Goal: Task Accomplishment & Management: Use online tool/utility

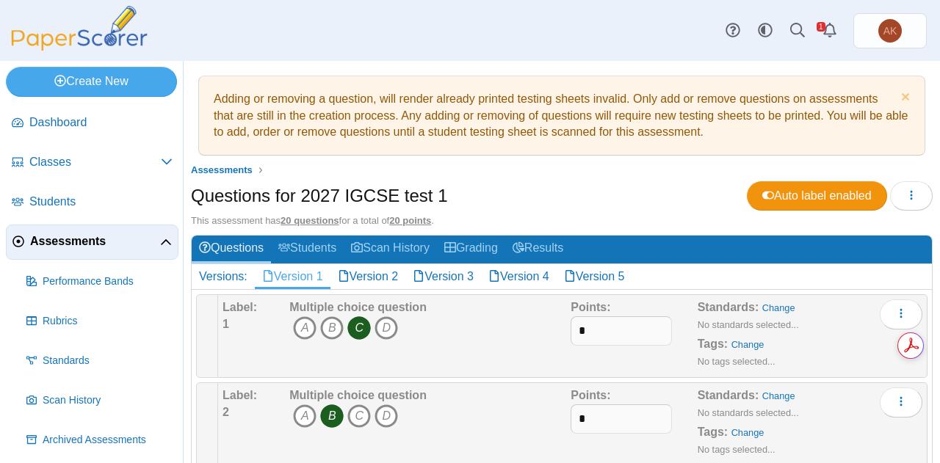
click at [73, 240] on span "Assessments" at bounding box center [95, 242] width 130 height 16
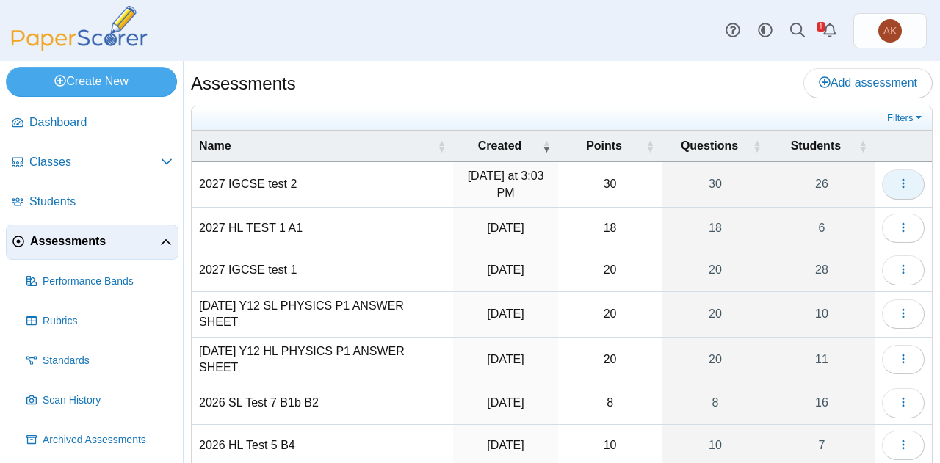
click at [898, 184] on button "button" at bounding box center [903, 184] width 43 height 29
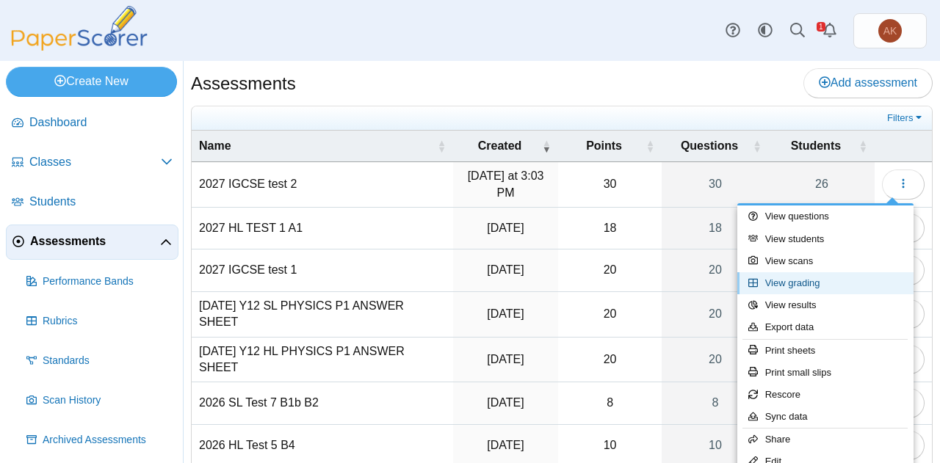
click at [815, 282] on link "View grading" at bounding box center [825, 284] width 176 height 22
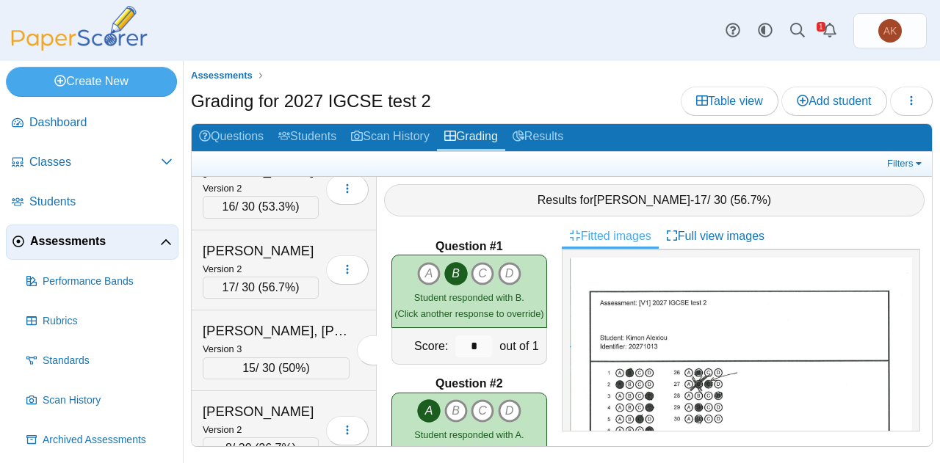
scroll to position [1152, 0]
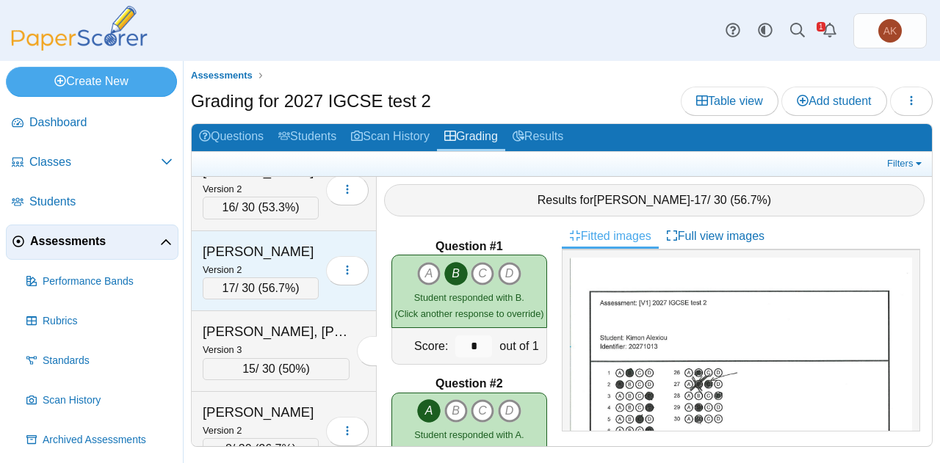
click at [282, 261] on div "Version 2" at bounding box center [261, 269] width 116 height 16
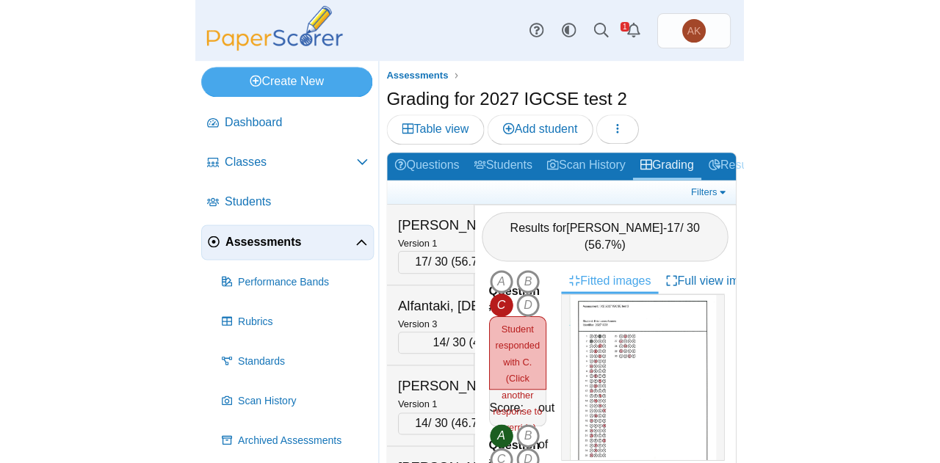
scroll to position [26, 0]
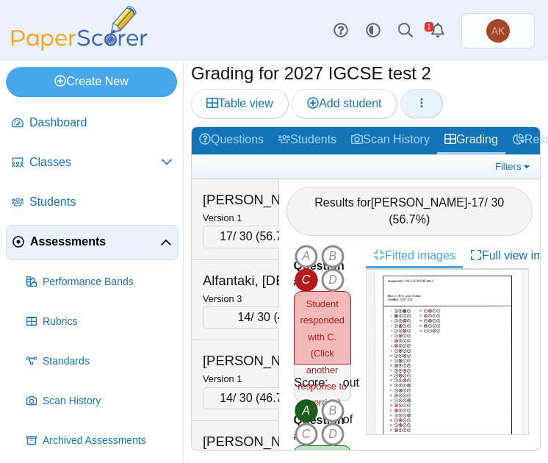
click at [425, 103] on icon "button" at bounding box center [422, 103] width 12 height 12
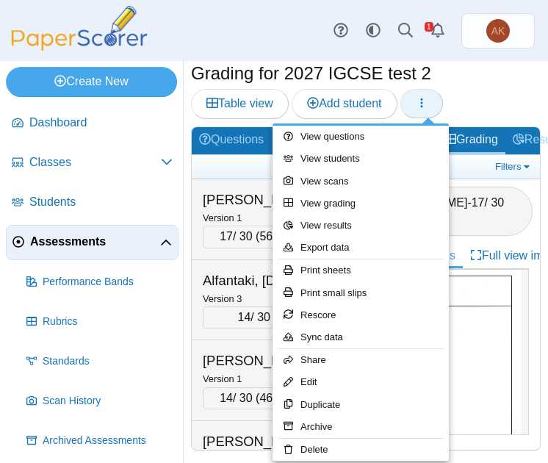
click at [425, 103] on icon "button" at bounding box center [422, 103] width 12 height 12
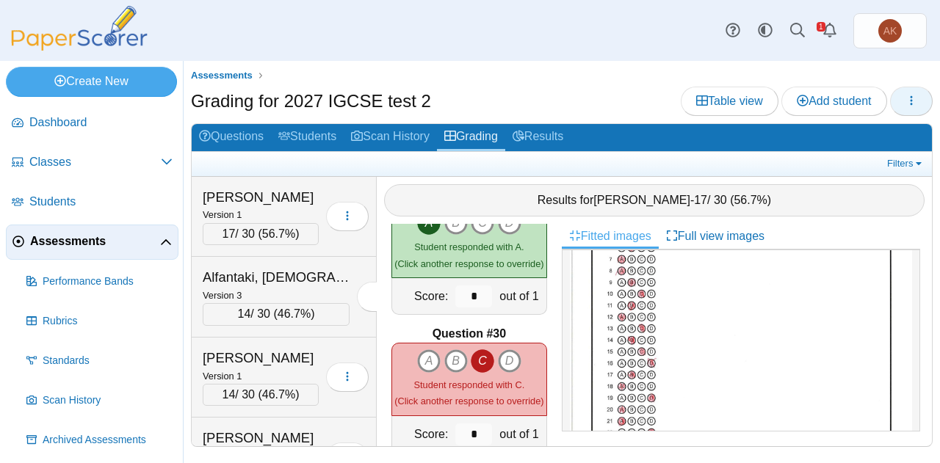
scroll to position [3936, 0]
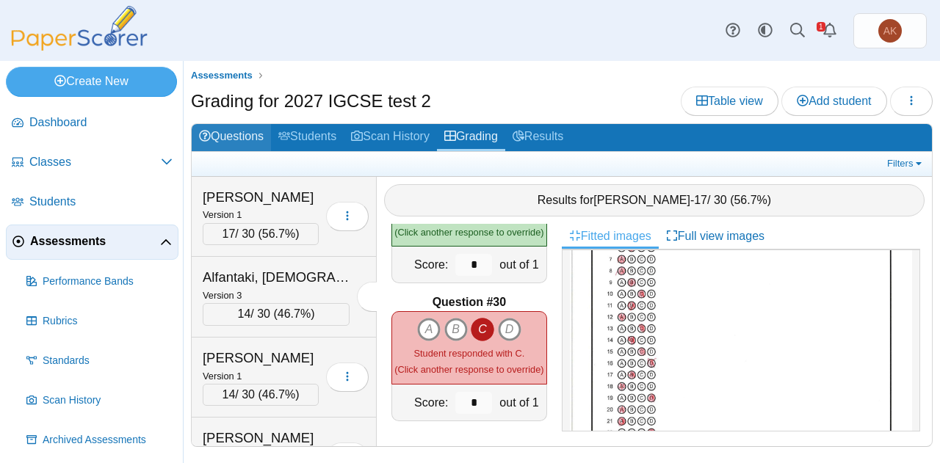
click at [231, 129] on link "Questions" at bounding box center [231, 137] width 79 height 27
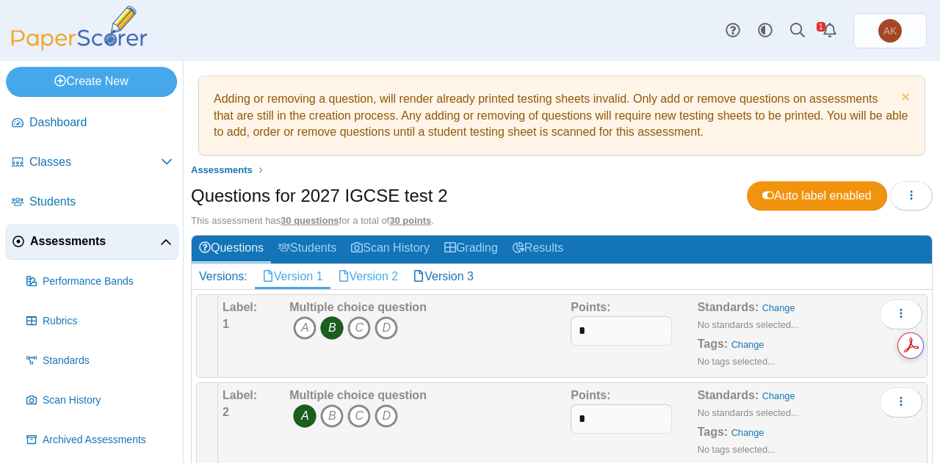
click at [380, 273] on link "Version 2" at bounding box center [369, 276] width 76 height 25
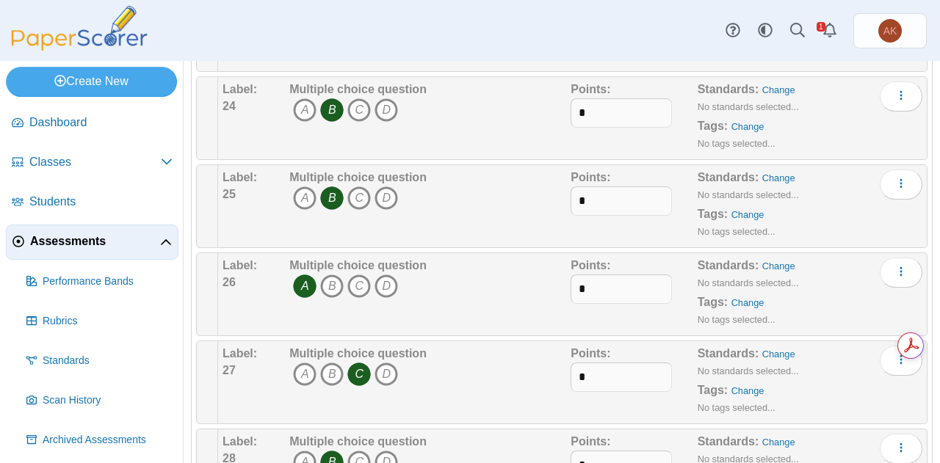
scroll to position [2488, 0]
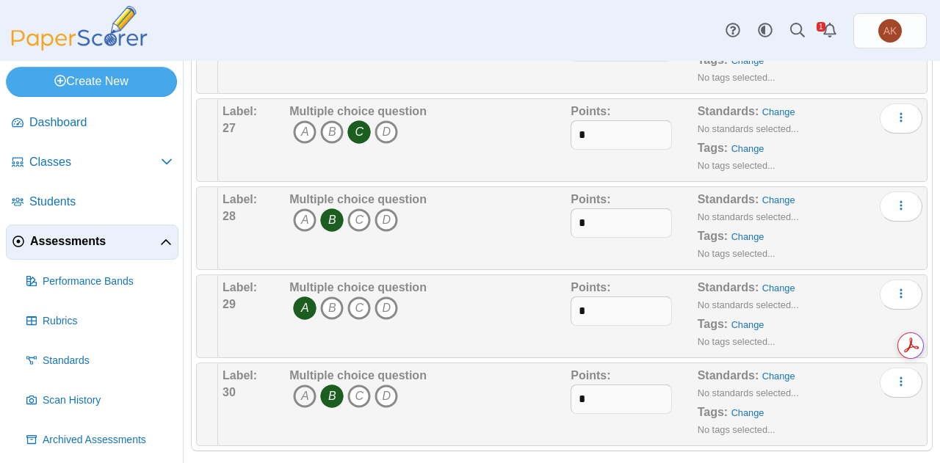
click at [301, 385] on icon "A" at bounding box center [305, 397] width 24 height 24
click at [356, 385] on icon "C" at bounding box center [359, 397] width 24 height 24
click at [392, 385] on icon "D" at bounding box center [387, 397] width 24 height 24
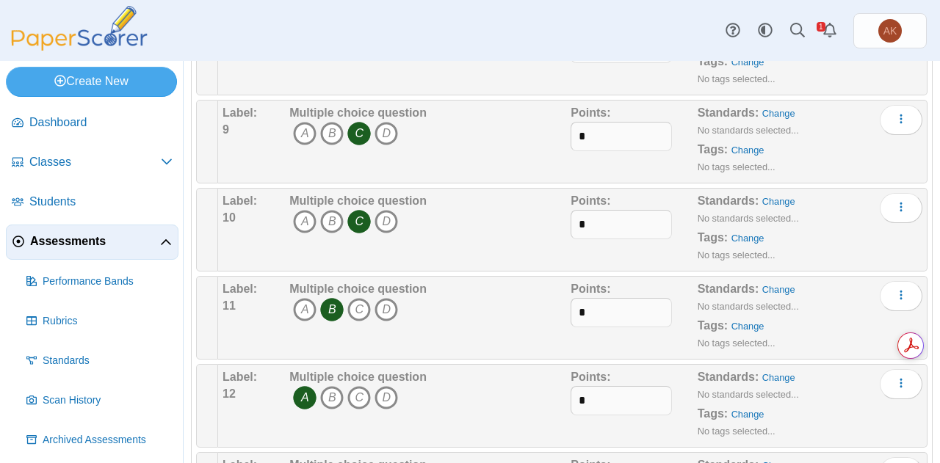
scroll to position [0, 0]
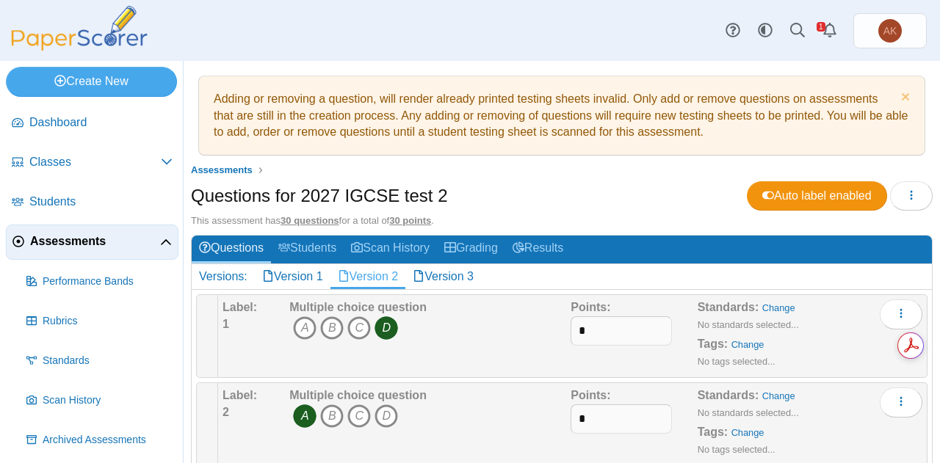
click at [898, 211] on div "Questions for 2027 IGCSE test 2 Auto label enabled Loading…" at bounding box center [562, 197] width 742 height 33
click at [898, 208] on button "button" at bounding box center [911, 195] width 43 height 29
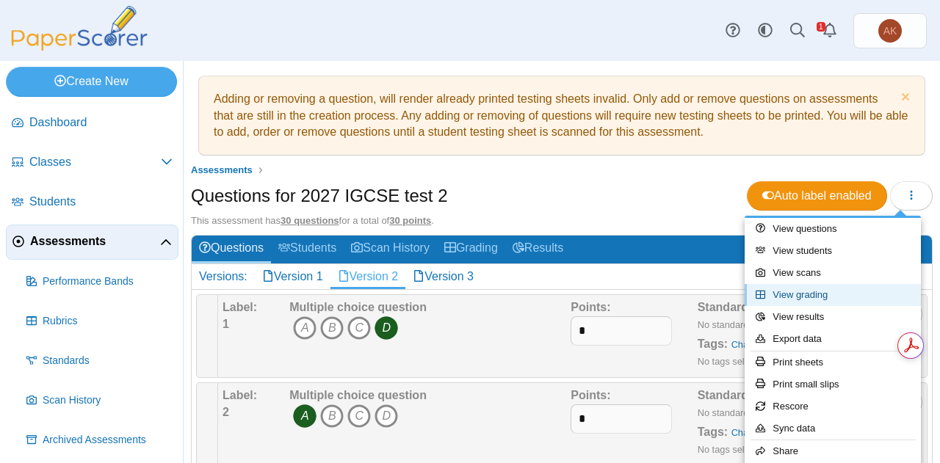
click at [833, 294] on link "View grading" at bounding box center [833, 295] width 176 height 22
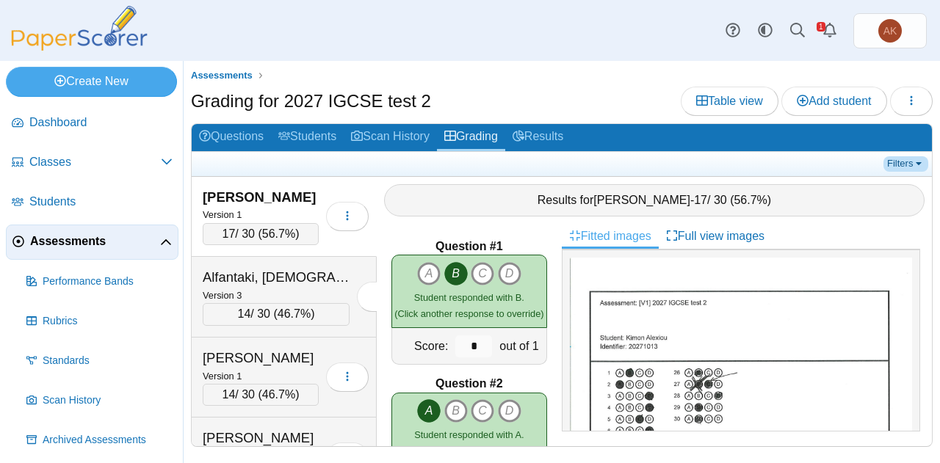
click at [894, 167] on link "Filters" at bounding box center [906, 163] width 45 height 15
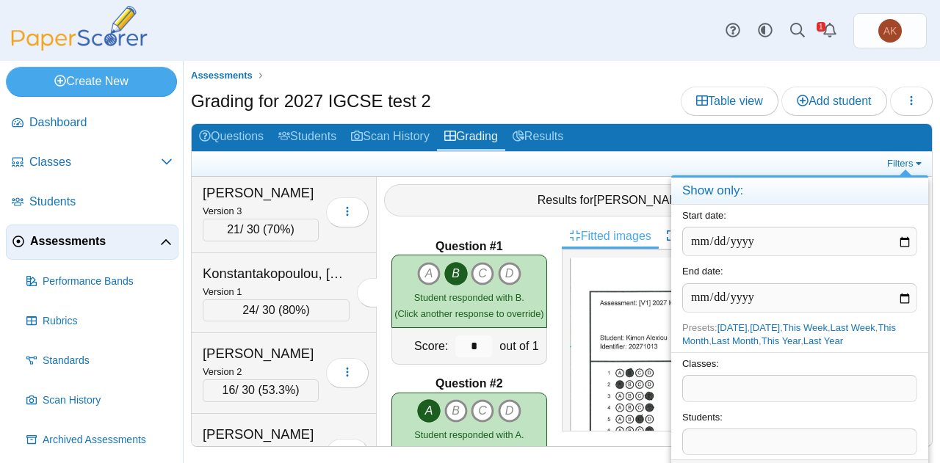
scroll to position [1045, 0]
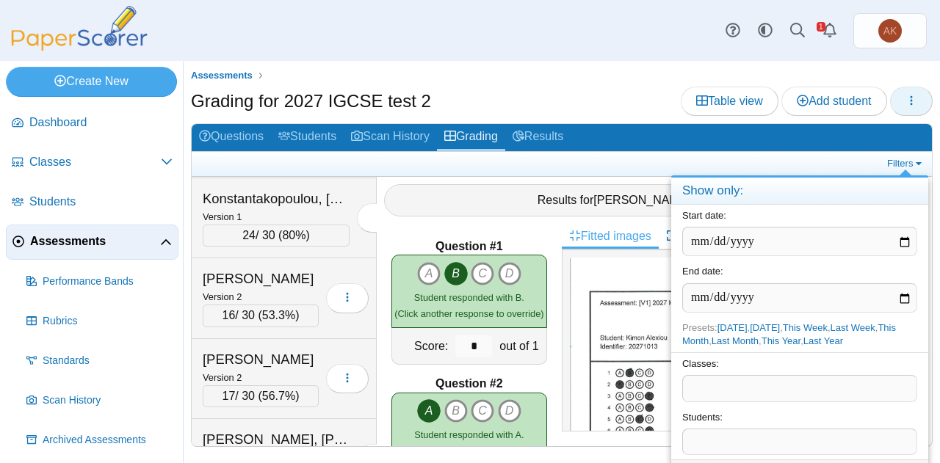
click at [902, 102] on button "button" at bounding box center [911, 101] width 43 height 29
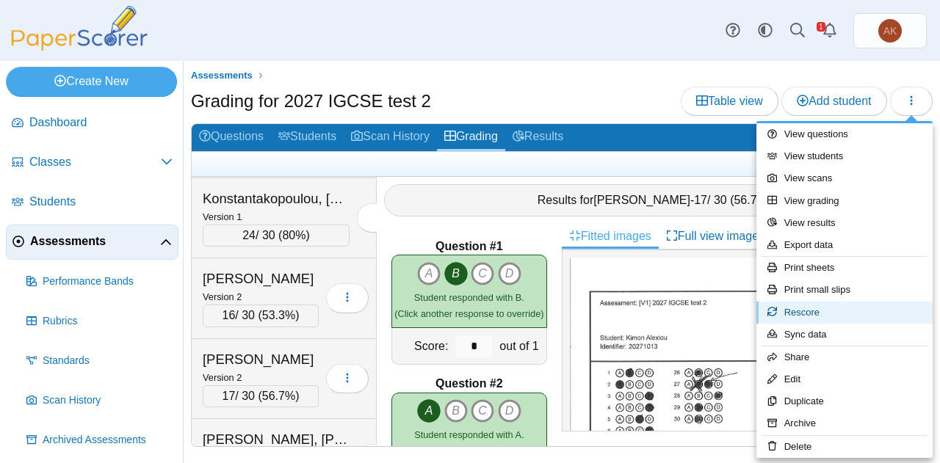
click at [821, 303] on link "Rescore" at bounding box center [845, 313] width 176 height 22
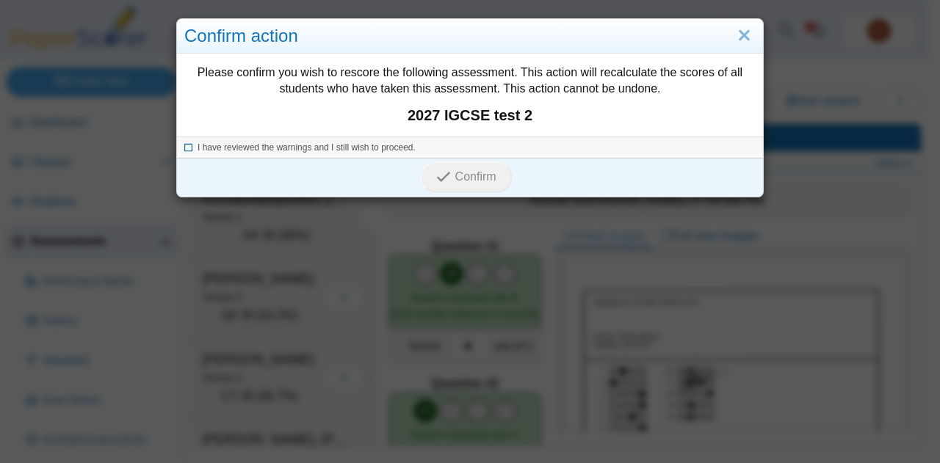
click at [347, 145] on span "I have reviewed the warnings and I still wish to proceed." at bounding box center [307, 148] width 218 height 10
click at [469, 176] on span "Confirm" at bounding box center [475, 176] width 41 height 12
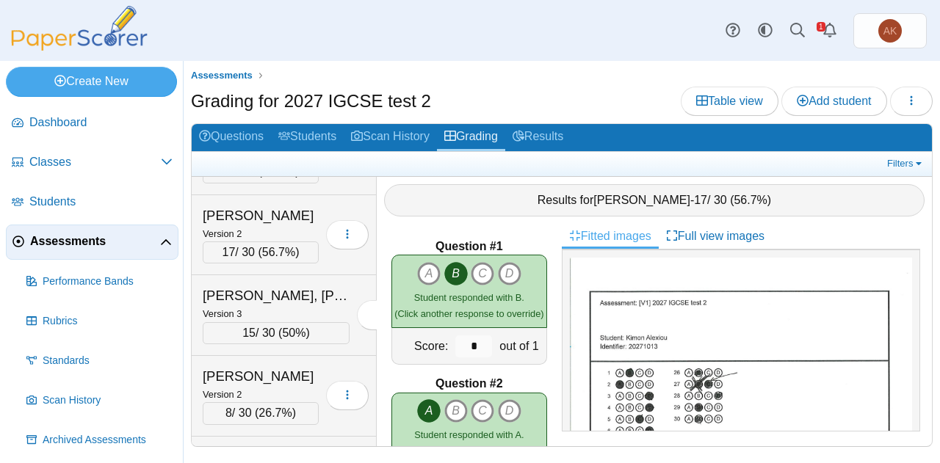
scroll to position [1093, 0]
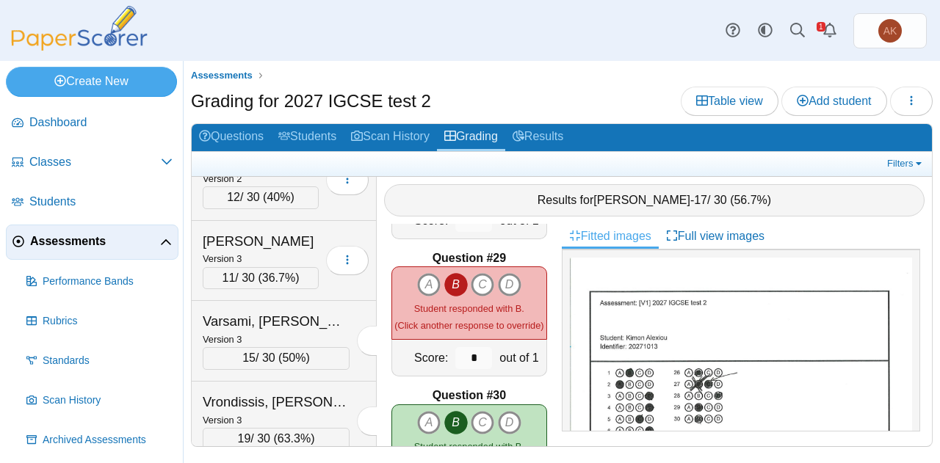
scroll to position [1802, 0]
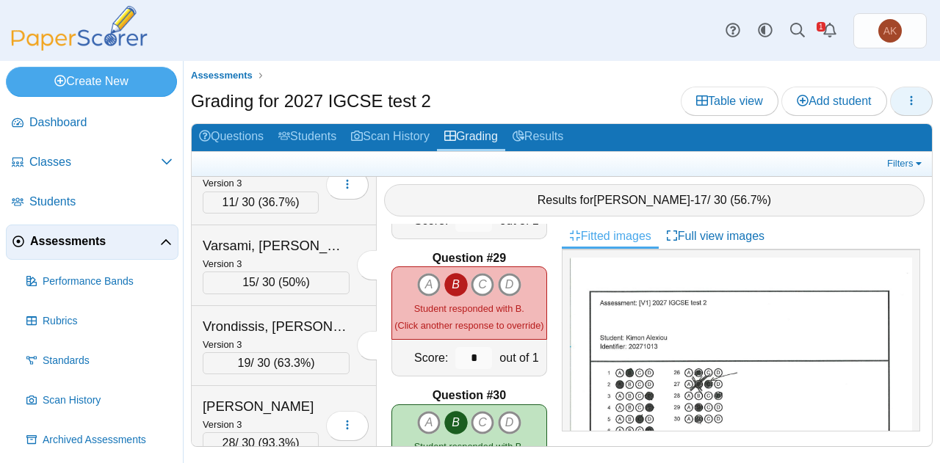
click at [920, 103] on button "button" at bounding box center [911, 101] width 43 height 29
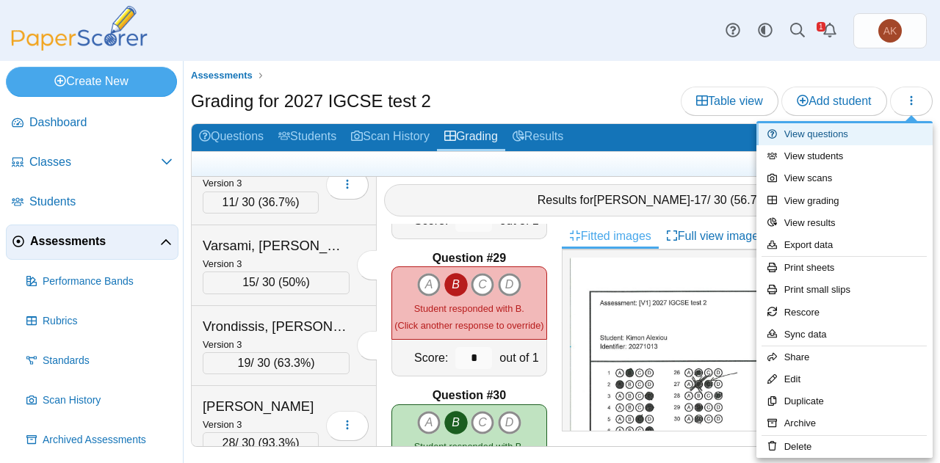
click at [840, 132] on link "View questions" at bounding box center [845, 134] width 176 height 22
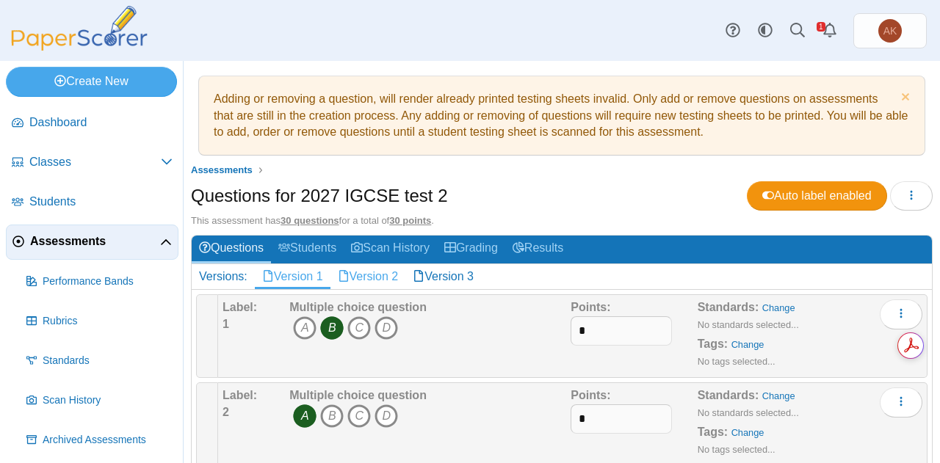
click at [376, 273] on link "Version 2" at bounding box center [369, 276] width 76 height 25
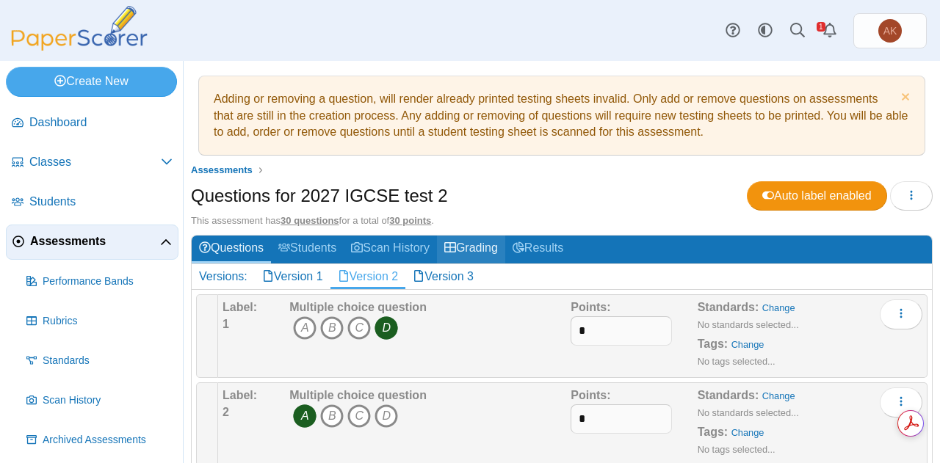
click at [494, 243] on link "Grading" at bounding box center [471, 249] width 68 height 27
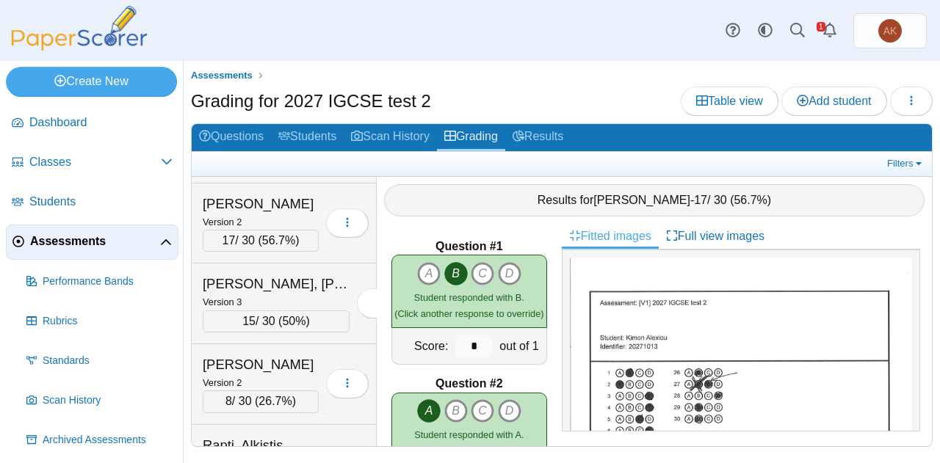
scroll to position [1197, 0]
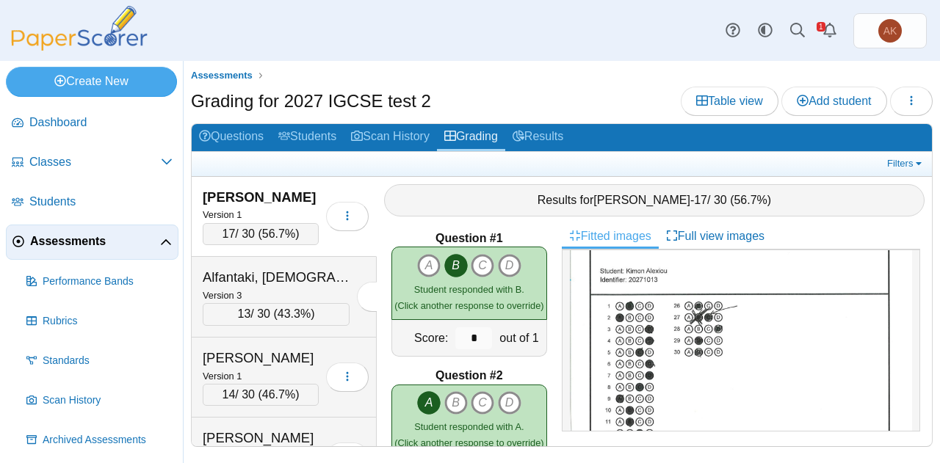
click at [270, 228] on span "56.7%" at bounding box center [278, 234] width 33 height 12
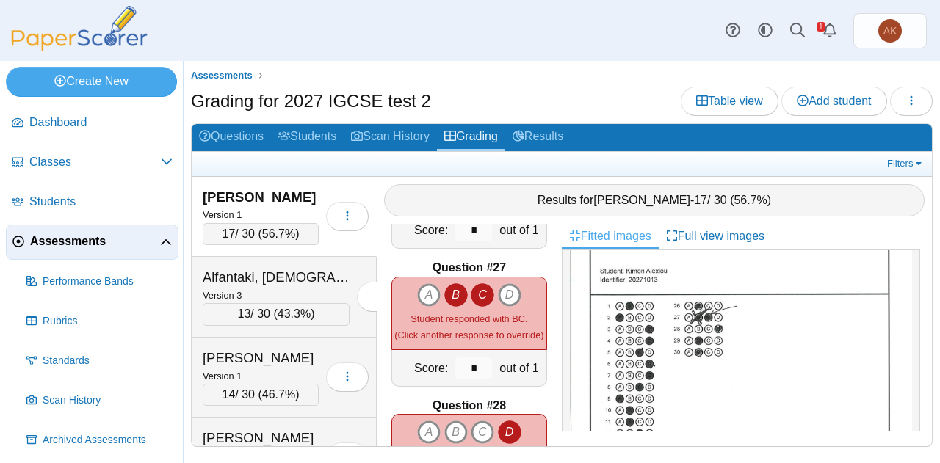
scroll to position [3556, 0]
click at [450, 287] on icon "B" at bounding box center [456, 297] width 24 height 24
type input "*"
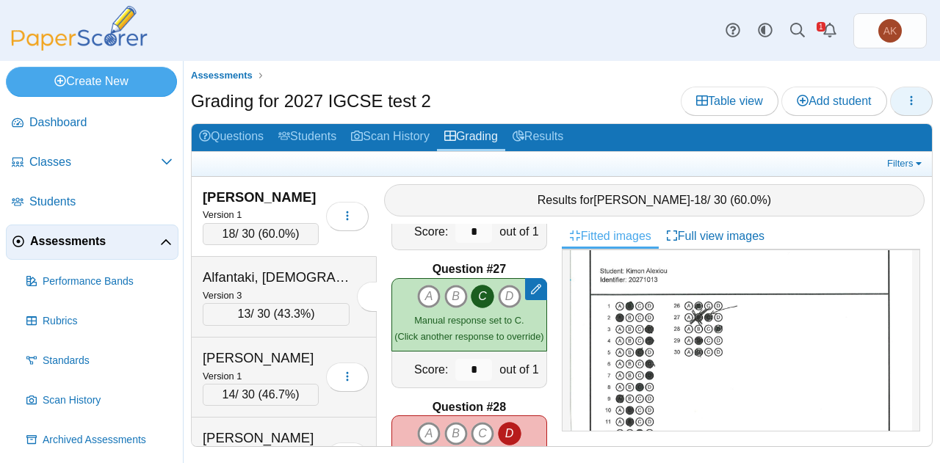
click at [919, 111] on button "button" at bounding box center [911, 101] width 43 height 29
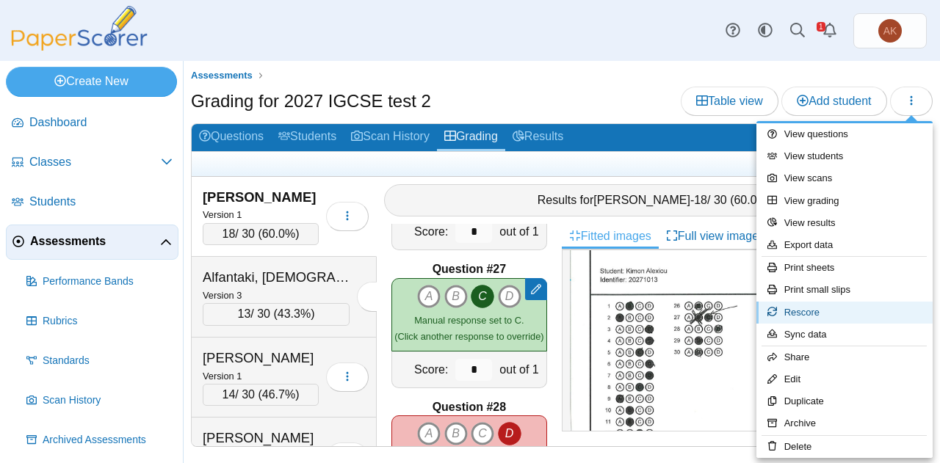
click at [812, 314] on link "Rescore" at bounding box center [845, 313] width 176 height 22
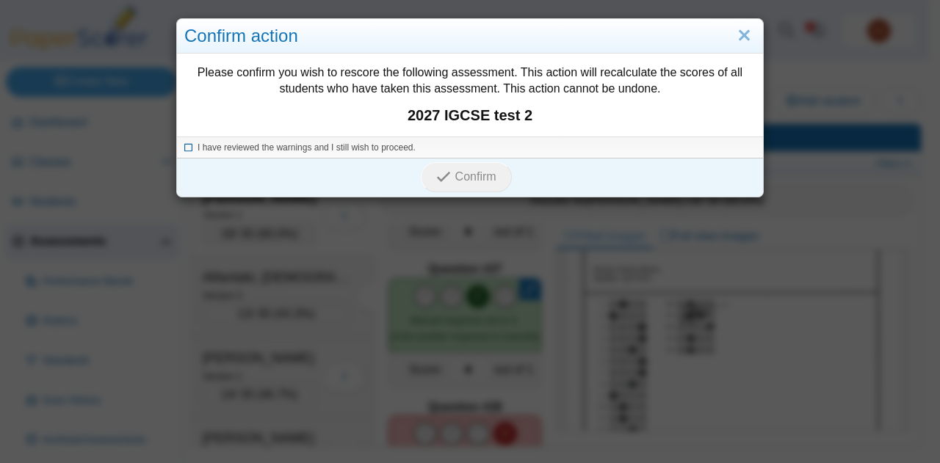
click at [224, 146] on span "I have reviewed the warnings and I still wish to proceed." at bounding box center [307, 148] width 218 height 10
click at [458, 182] on span "Confirm" at bounding box center [475, 176] width 41 height 12
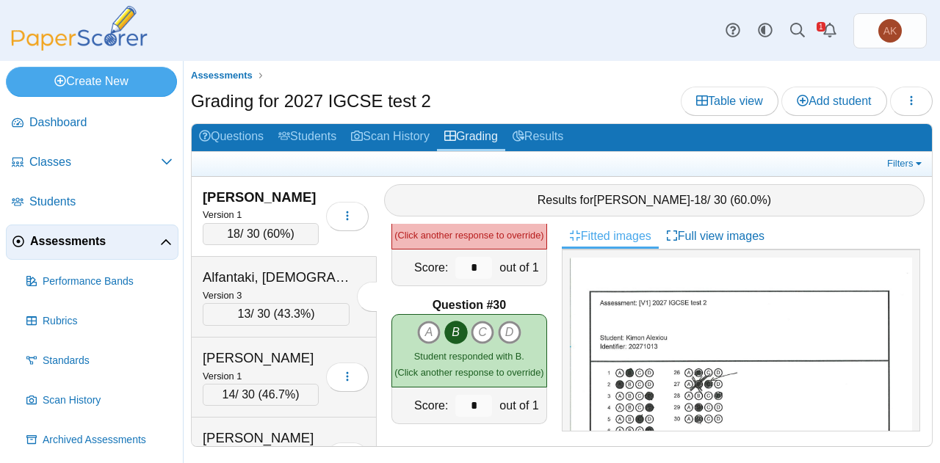
scroll to position [3936, 0]
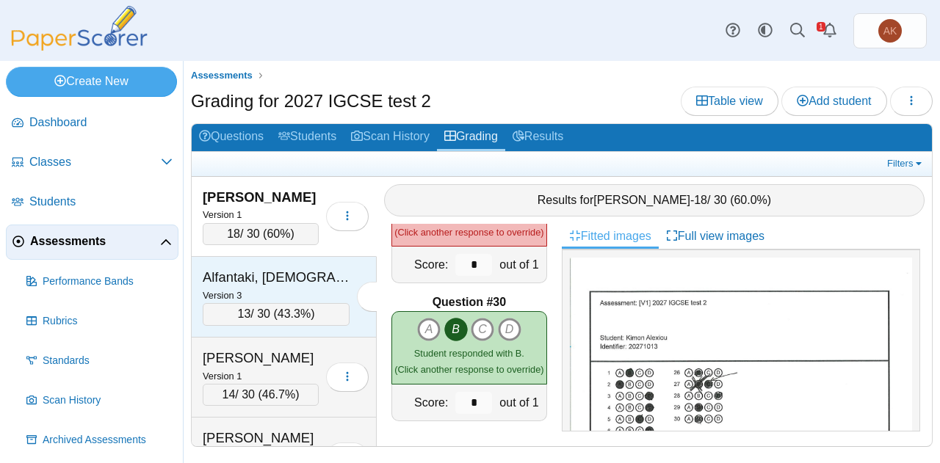
click at [297, 278] on div "Alfantaki, [DEMOGRAPHIC_DATA]" at bounding box center [276, 277] width 147 height 19
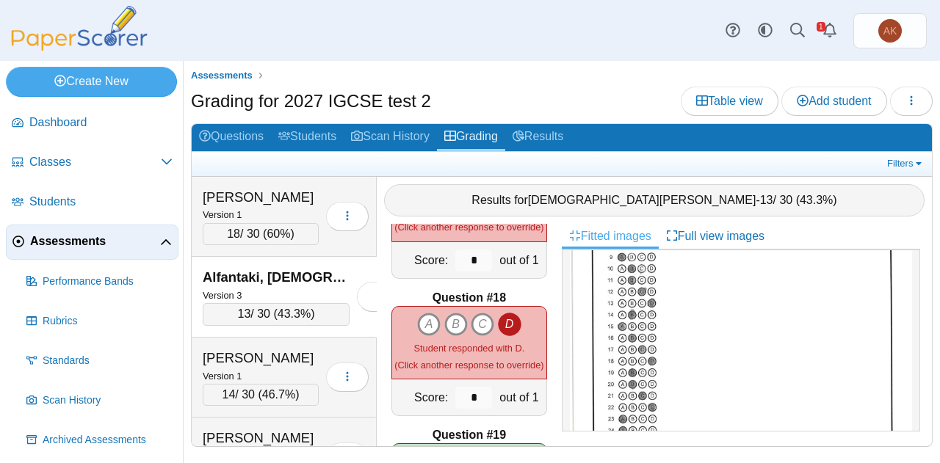
scroll to position [239, 0]
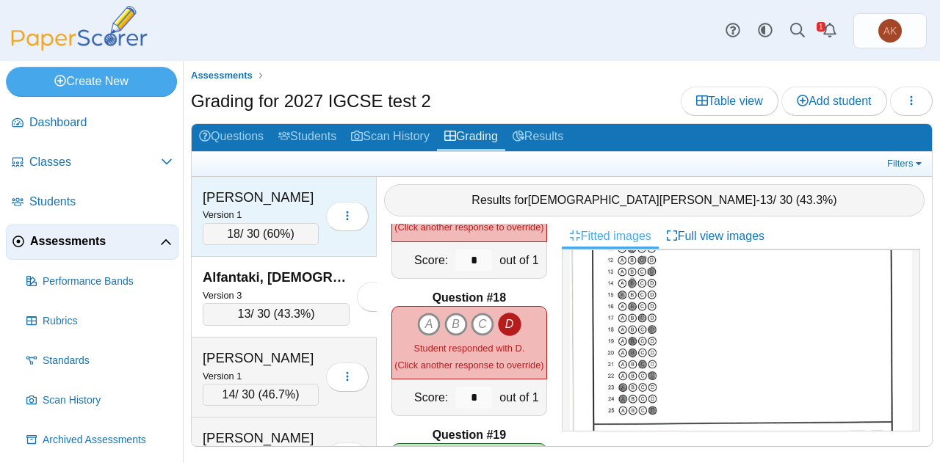
click at [303, 216] on div "Version 1" at bounding box center [261, 214] width 116 height 16
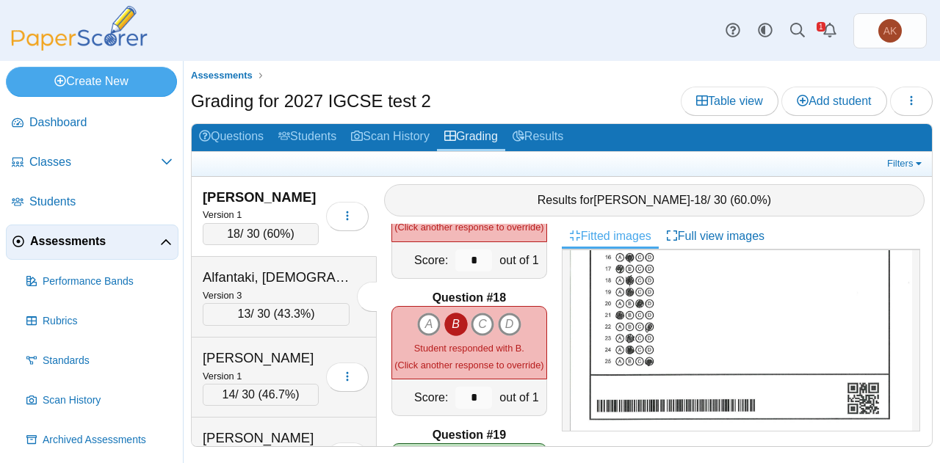
scroll to position [306, 0]
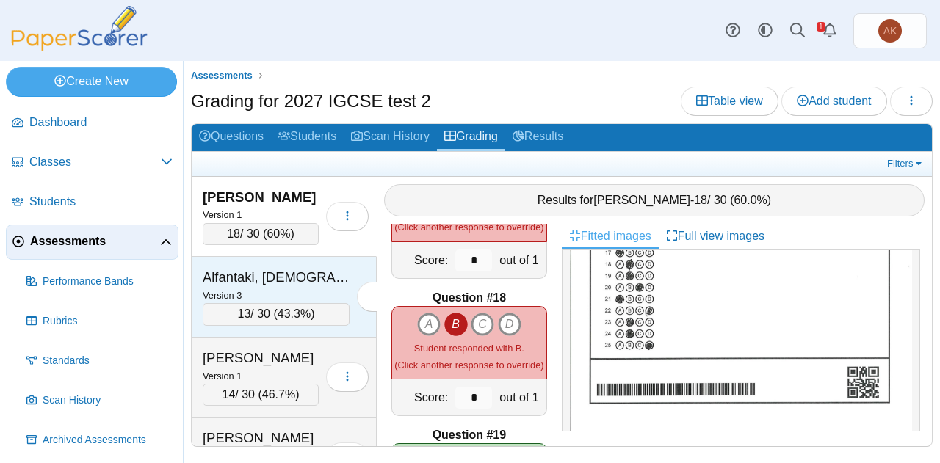
click at [295, 270] on div "Alfantaki, [DEMOGRAPHIC_DATA]" at bounding box center [276, 277] width 147 height 19
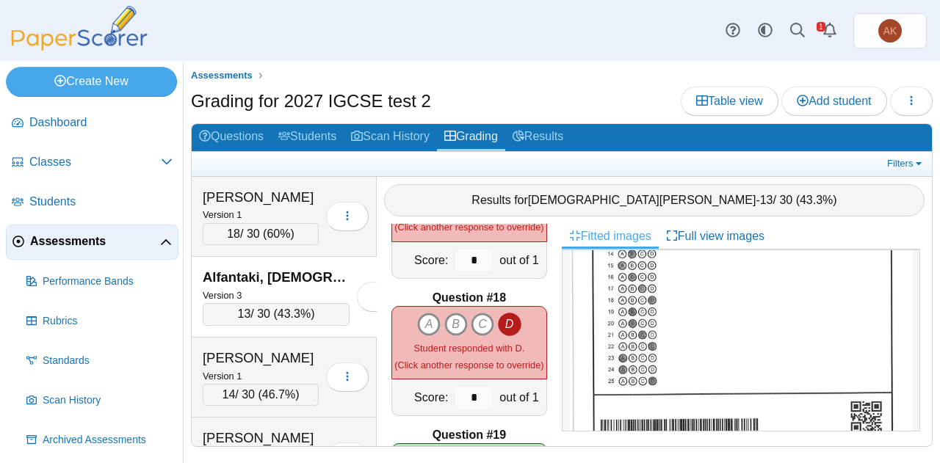
scroll to position [285, 0]
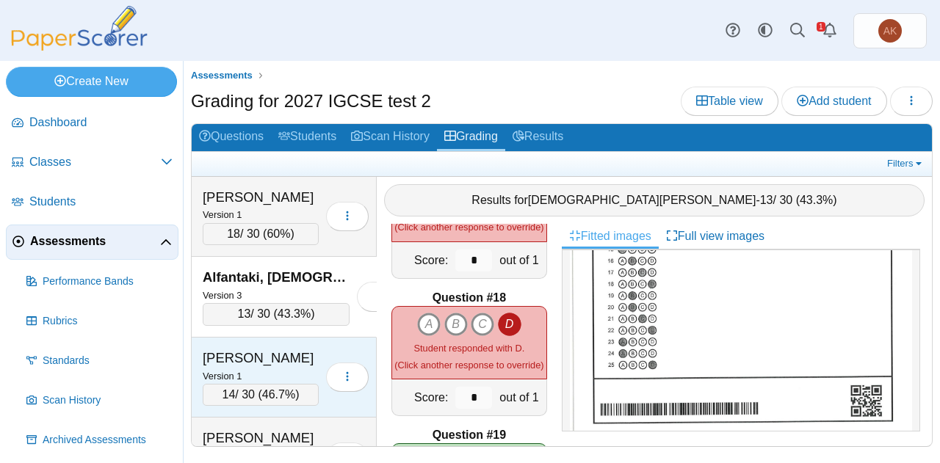
click at [273, 368] on div "Version 1" at bounding box center [261, 376] width 116 height 16
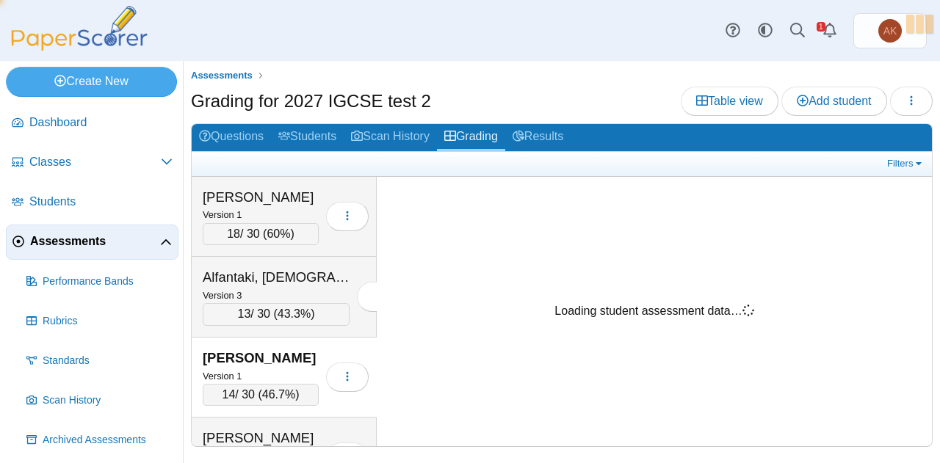
scroll to position [0, 0]
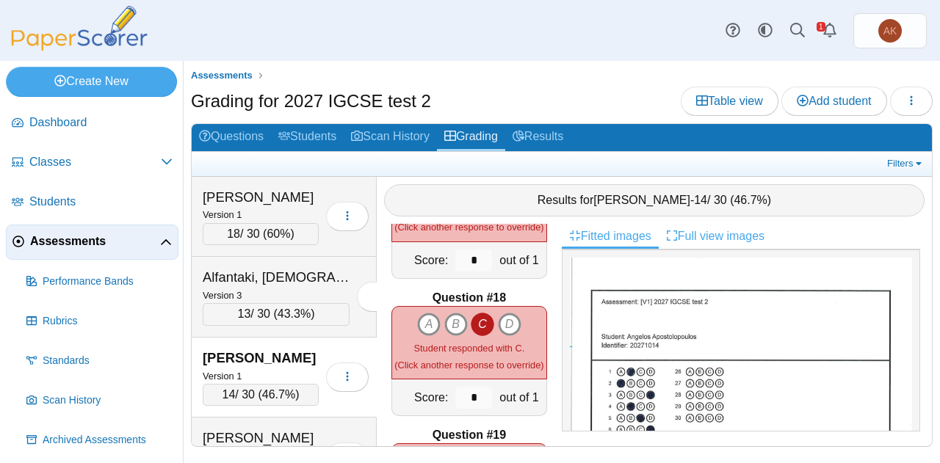
click at [730, 233] on link "Full view images" at bounding box center [715, 236] width 113 height 25
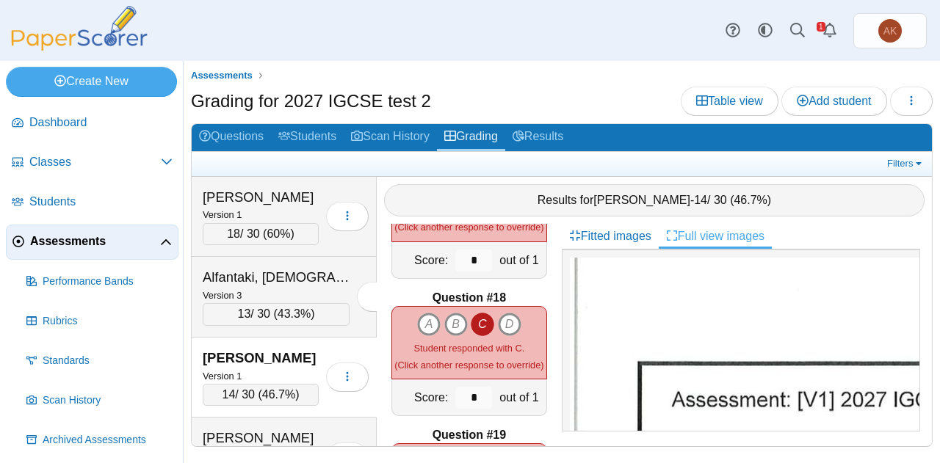
click at [730, 233] on link "Full view images" at bounding box center [715, 236] width 113 height 25
click at [616, 232] on link "Fitted images" at bounding box center [610, 236] width 97 height 25
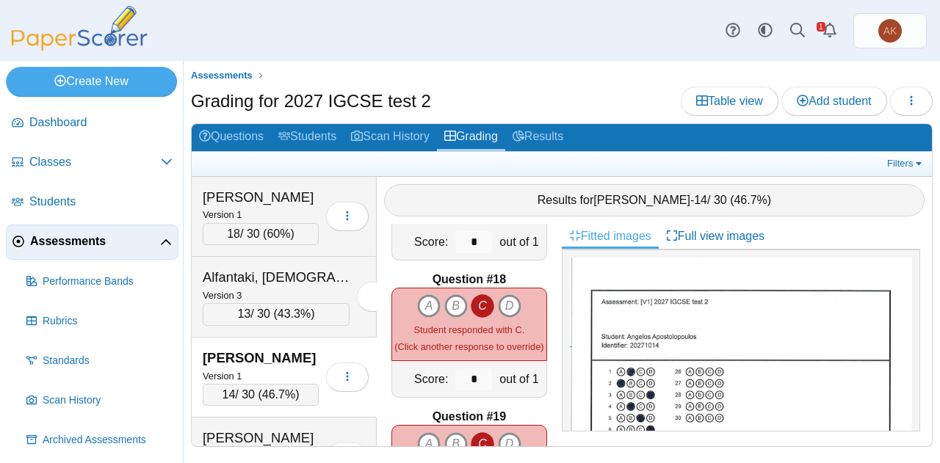
scroll to position [22, 0]
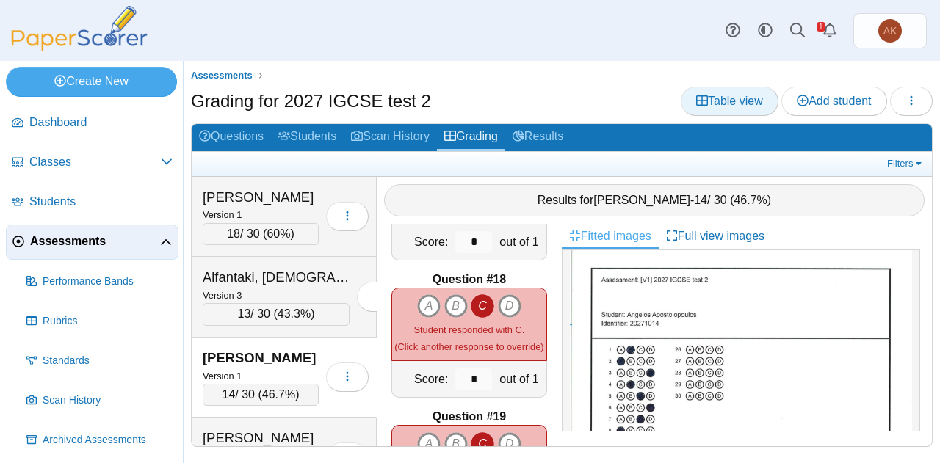
click at [738, 104] on span "Table view" at bounding box center [729, 101] width 67 height 12
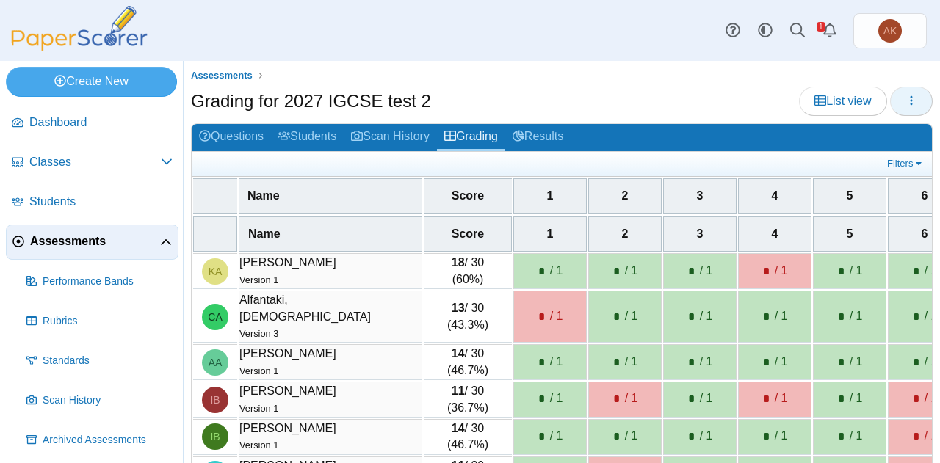
click at [911, 95] on button "button" at bounding box center [911, 101] width 43 height 29
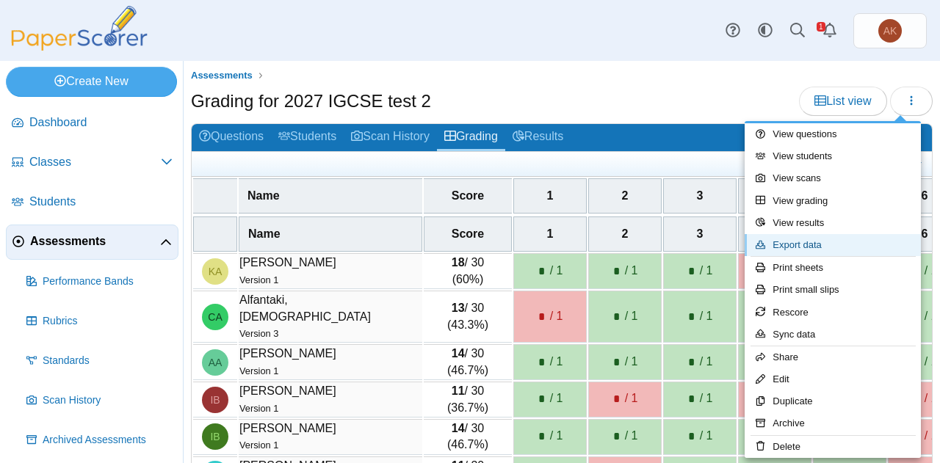
click at [815, 243] on link "Export data" at bounding box center [833, 245] width 176 height 22
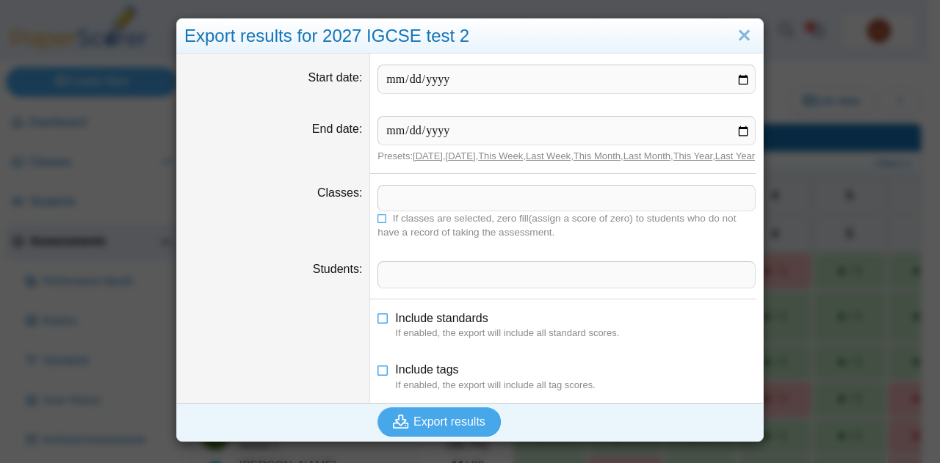
click at [420, 158] on link "Today" at bounding box center [428, 156] width 30 height 11
type input "**********"
click at [430, 211] on span at bounding box center [566, 198] width 377 height 25
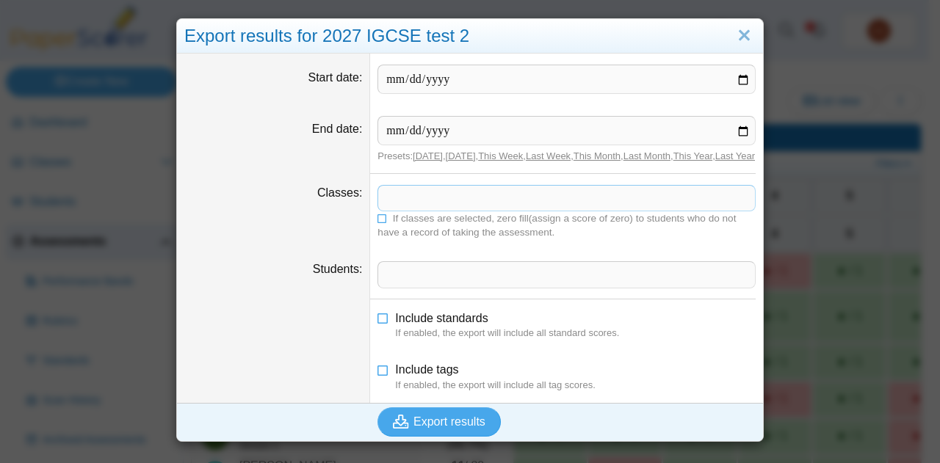
click at [430, 211] on span at bounding box center [566, 198] width 377 height 25
click at [477, 428] on span "Export results" at bounding box center [450, 422] width 72 height 12
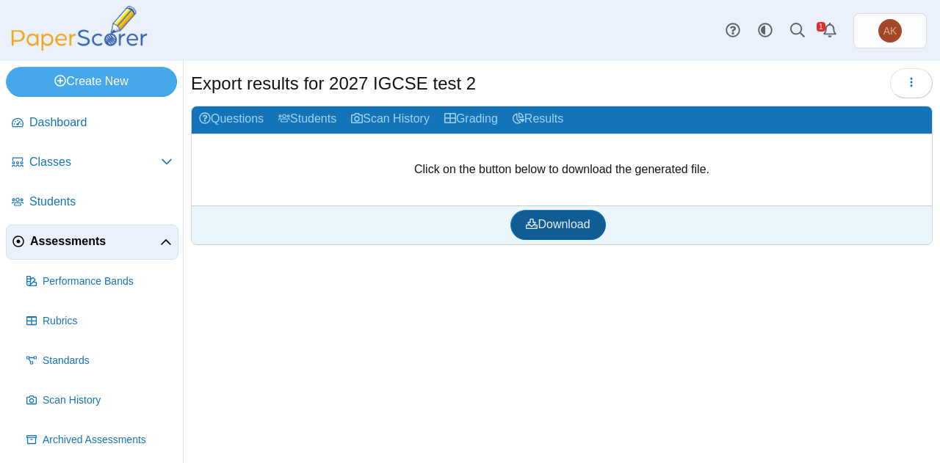
click at [573, 218] on span "Download" at bounding box center [558, 224] width 64 height 12
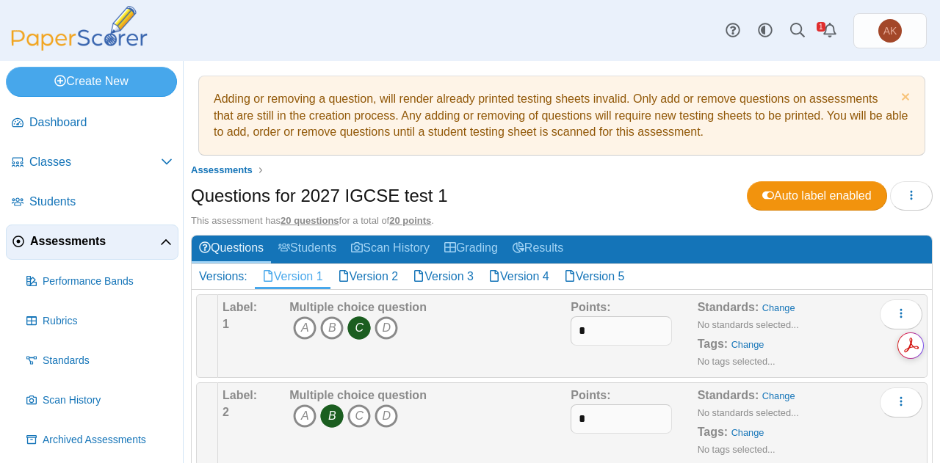
click at [108, 254] on link "Assessments" at bounding box center [92, 242] width 173 height 35
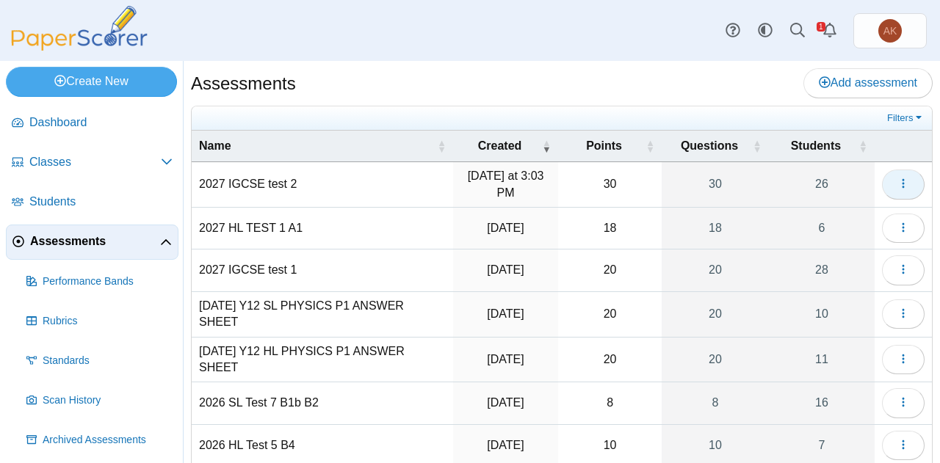
click at [906, 183] on button "button" at bounding box center [903, 184] width 43 height 29
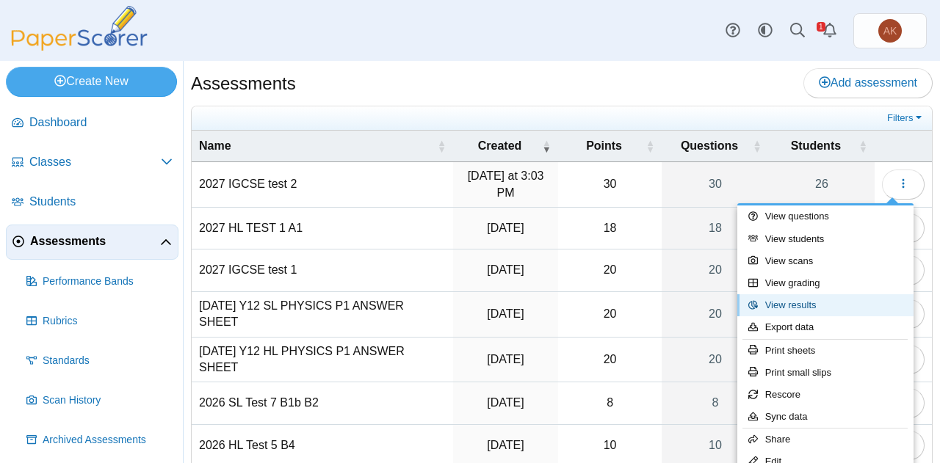
click at [801, 305] on link "View results" at bounding box center [825, 306] width 176 height 22
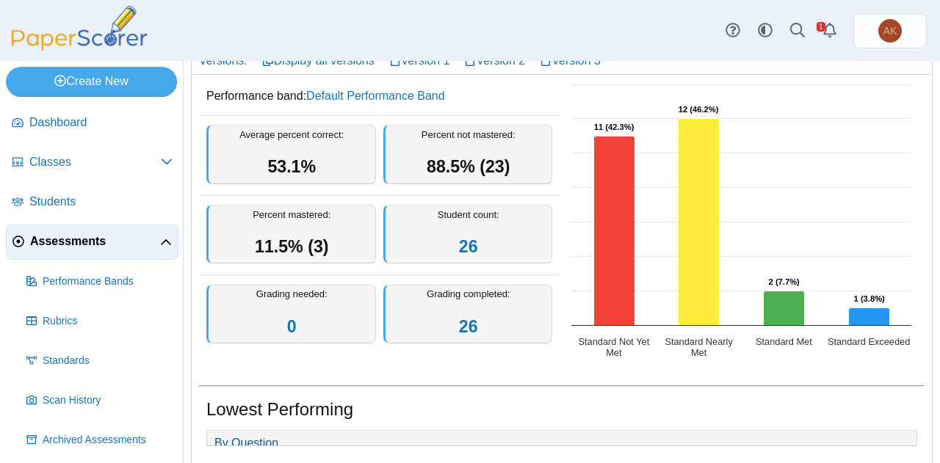
scroll to position [50, 0]
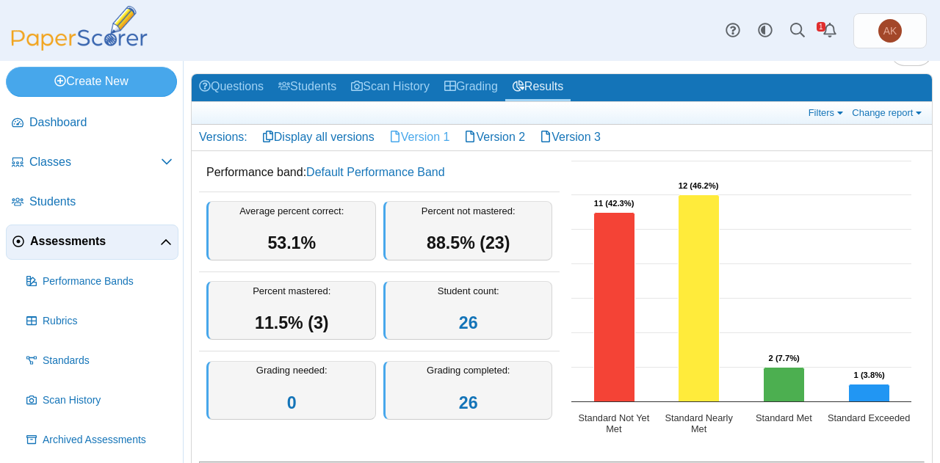
click at [442, 130] on link "Version 1" at bounding box center [420, 137] width 76 height 25
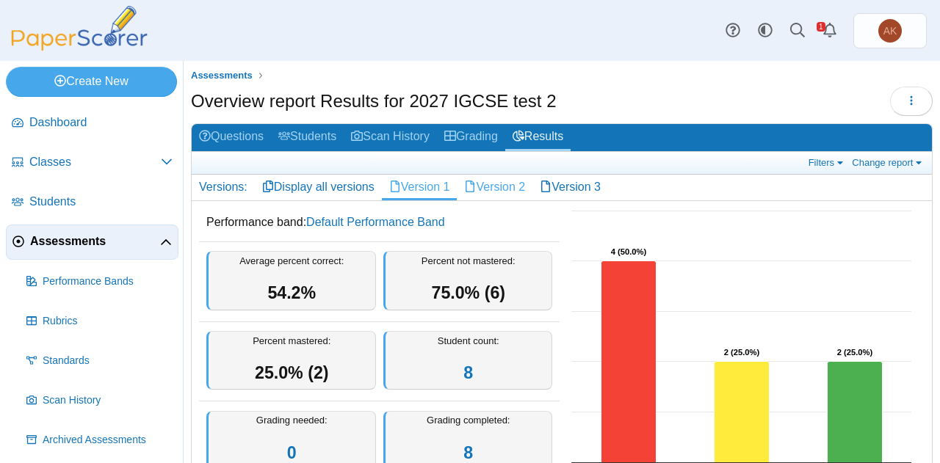
click at [491, 192] on link "Version 2" at bounding box center [495, 187] width 76 height 25
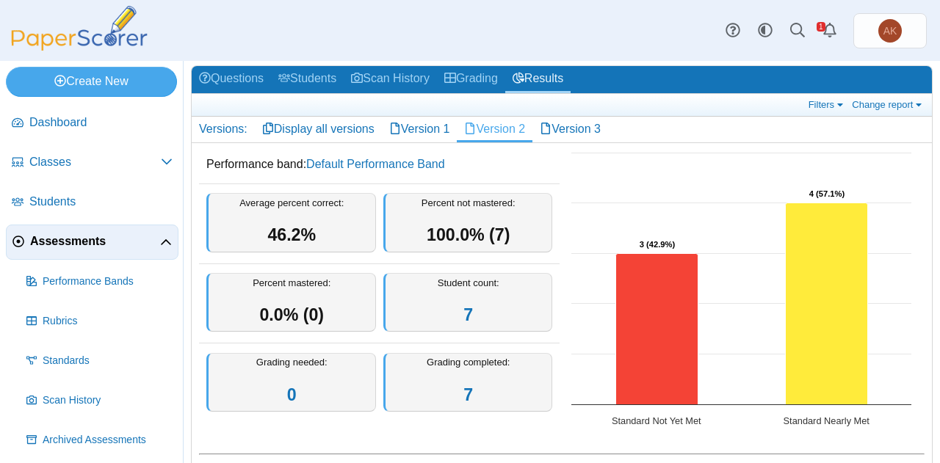
scroll to position [57, 0]
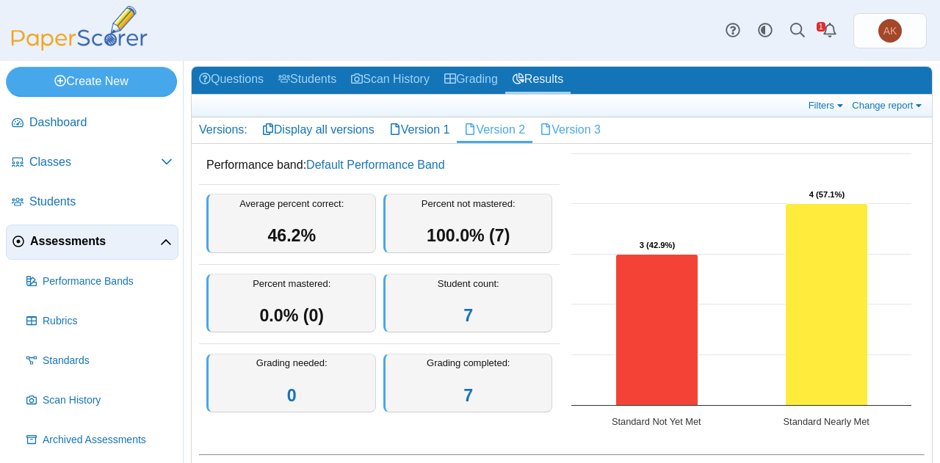
click at [577, 131] on link "Version 3" at bounding box center [571, 130] width 76 height 25
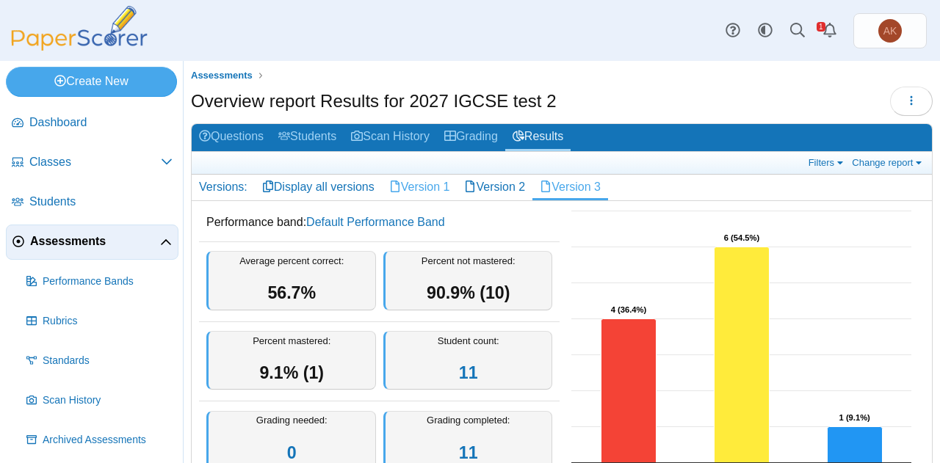
click at [438, 184] on link "Version 1" at bounding box center [420, 187] width 76 height 25
